Goal: Information Seeking & Learning: Get advice/opinions

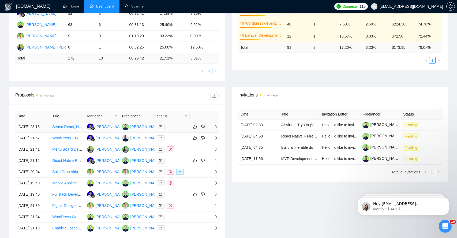
click at [214, 128] on span "right" at bounding box center [214, 127] width 8 height 4
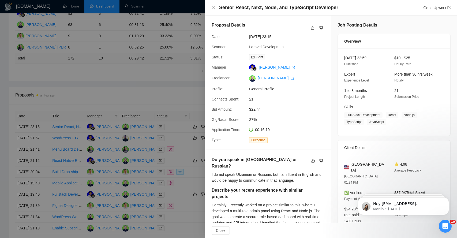
scroll to position [3, 0]
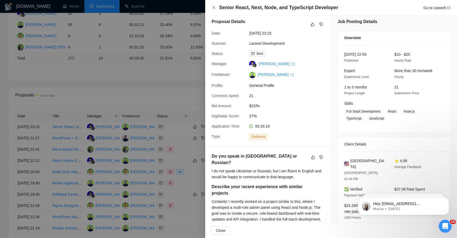
click at [222, 168] on div "I do not speak Ukrainian or Russian, but I am fluent in English and would be ha…" at bounding box center [268, 174] width 113 height 12
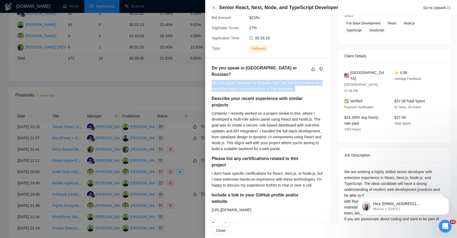
scroll to position [94, 0]
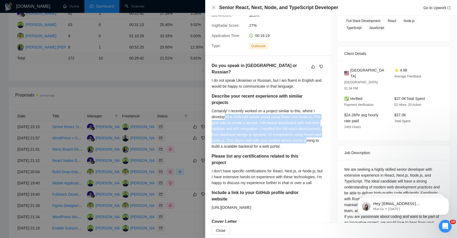
drag, startPoint x: 226, startPoint y: 109, endPoint x: 227, endPoint y: 141, distance: 31.4
click at [227, 141] on div "Certainly! I recently worked on a project similar to this, where I developed a …" at bounding box center [268, 128] width 113 height 41
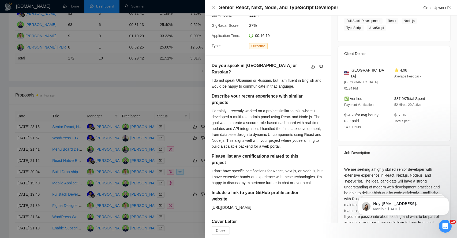
click at [225, 174] on div "I don't have specific certifications for React, Next.js, or Node.js, but I have…" at bounding box center [268, 177] width 113 height 18
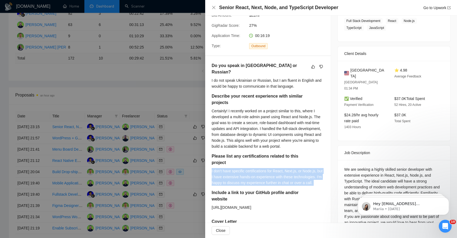
click at [225, 174] on div "I don't have specific certifications for React, Next.js, or Node.js, but I have…" at bounding box center [268, 177] width 113 height 18
click at [221, 231] on span "Close" at bounding box center [221, 231] width 10 height 6
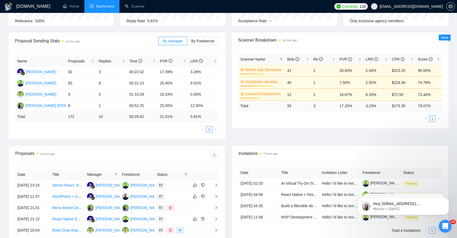
scroll to position [0, 0]
